Goal: Information Seeking & Learning: Learn about a topic

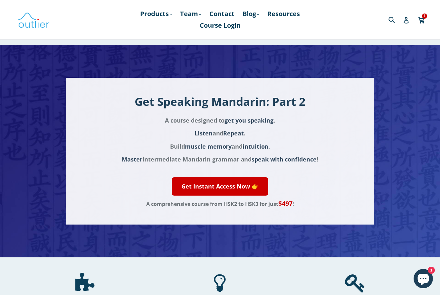
click at [143, 15] on link "Products .cls-1{fill:#231f20} expand" at bounding box center [156, 14] width 38 height 12
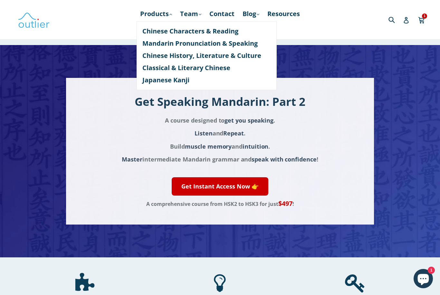
click at [150, 46] on link "Mandarin Pronunciation & Speaking" at bounding box center [206, 43] width 128 height 12
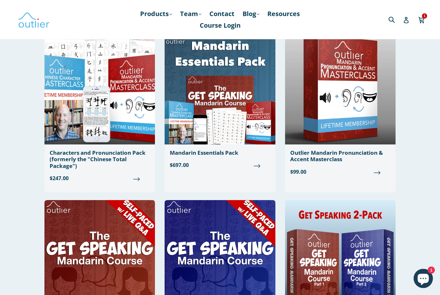
scroll to position [56, 0]
click at [363, 120] on img at bounding box center [340, 88] width 110 height 111
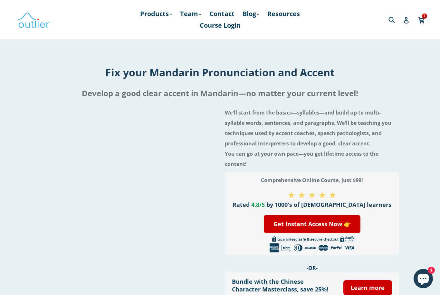
click at [286, 16] on link "Resources" at bounding box center [283, 14] width 39 height 12
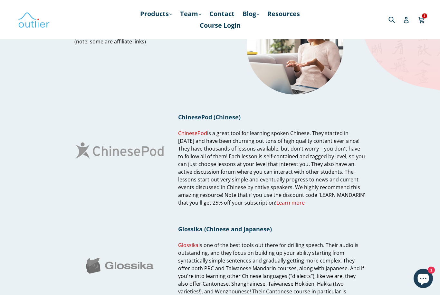
scroll to position [55, 0]
click at [185, 135] on span "ChinesePod" at bounding box center [192, 133] width 29 height 7
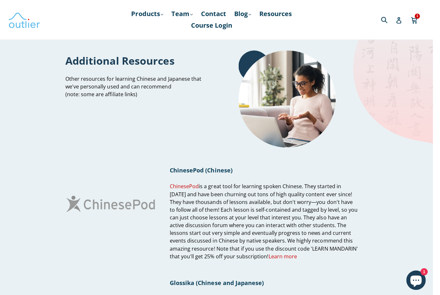
scroll to position [0, 0]
